Goal: Navigation & Orientation: Find specific page/section

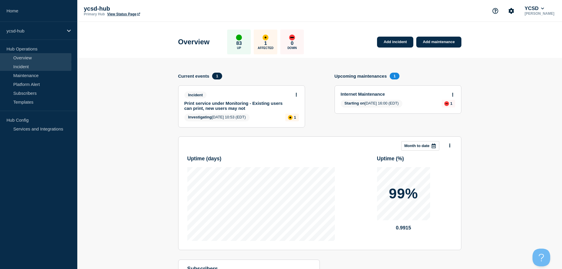
click at [38, 68] on link "Incident" at bounding box center [35, 66] width 71 height 9
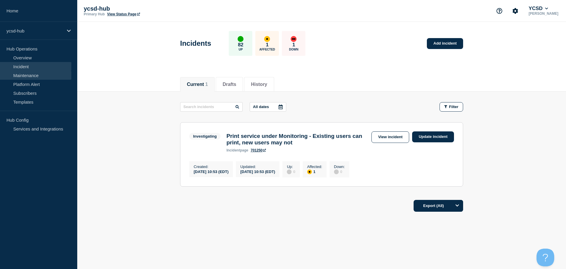
click at [30, 76] on link "Maintenance" at bounding box center [35, 75] width 71 height 9
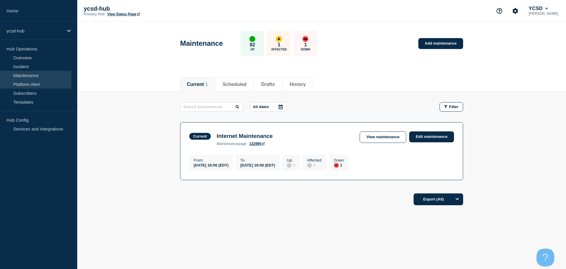
click at [31, 85] on link "Platform Alert" at bounding box center [35, 84] width 71 height 9
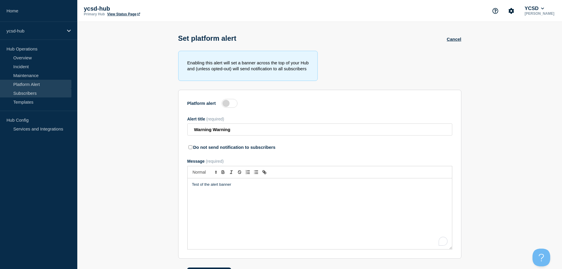
click at [35, 96] on link "Subscribers" at bounding box center [35, 93] width 71 height 9
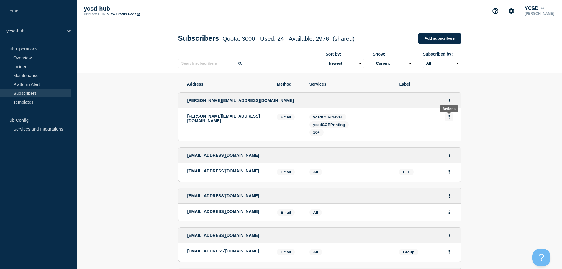
click at [449, 117] on icon "Actions" at bounding box center [448, 117] width 1 height 4
click at [355, 130] on div "10+" at bounding box center [349, 132] width 81 height 7
click at [316, 134] on span "10+" at bounding box center [316, 132] width 6 height 4
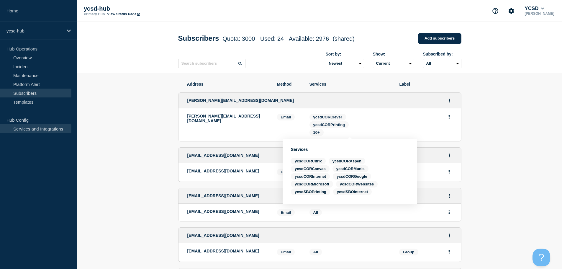
click at [45, 129] on link "Services and Integrations" at bounding box center [35, 128] width 71 height 9
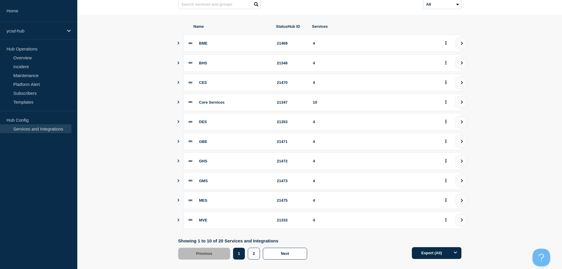
scroll to position [70, 0]
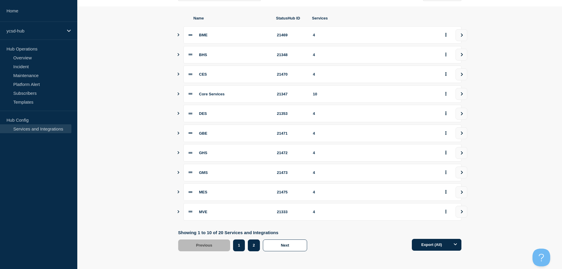
click at [253, 244] on button "2" at bounding box center [254, 245] width 12 height 12
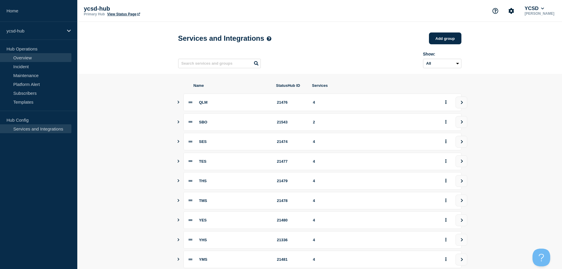
click at [24, 59] on link "Overview" at bounding box center [35, 57] width 71 height 9
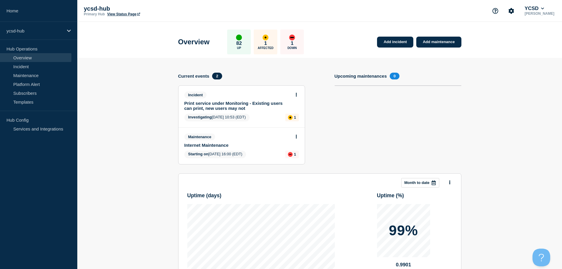
scroll to position [30, 0]
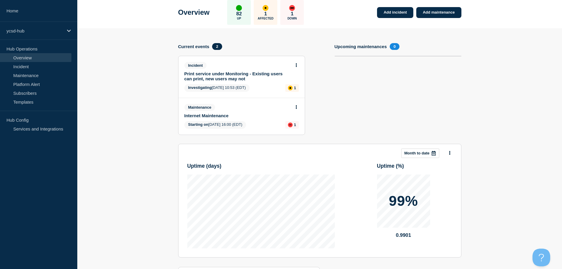
click at [202, 106] on span "Maintenance" at bounding box center [199, 107] width 31 height 7
click at [195, 114] on link "Internet Maintenance" at bounding box center [237, 115] width 107 height 5
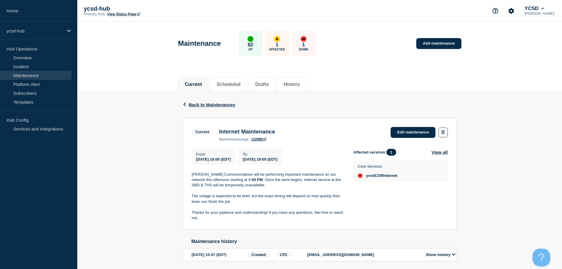
scroll to position [24, 0]
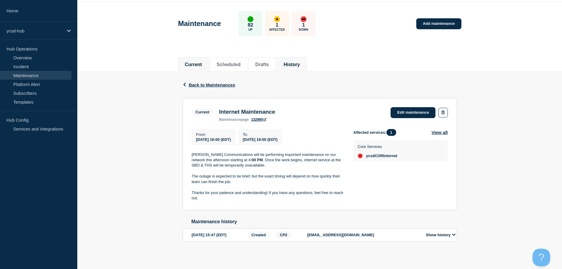
click at [297, 62] on button "History" at bounding box center [292, 64] width 16 height 5
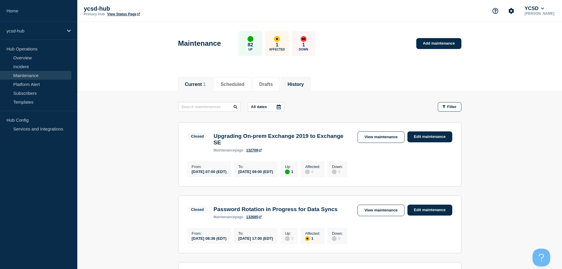
click at [196, 86] on button "Current 1" at bounding box center [195, 84] width 21 height 5
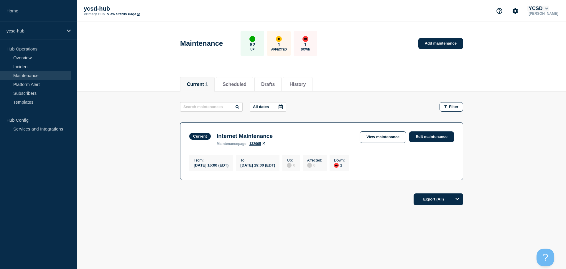
click at [546, 8] on icon at bounding box center [546, 9] width 3 height 4
click at [523, 126] on main "All dates Filter Current 1 Down Internet Maintenance From [DATE] 16:00 (EDT) To…" at bounding box center [321, 139] width 489 height 97
